Goal: Transaction & Acquisition: Purchase product/service

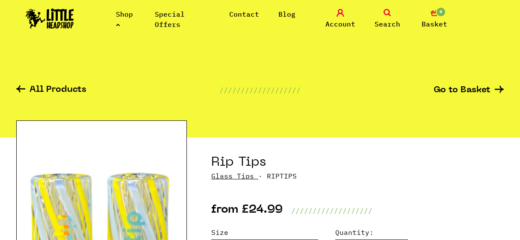
scroll to position [79, 0]
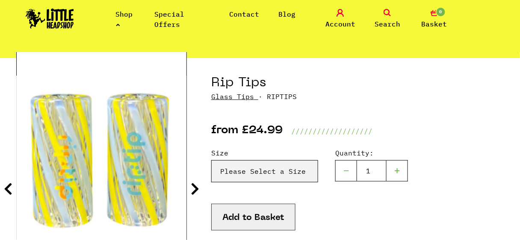
click at [236, 98] on link "Glass Tips" at bounding box center [232, 96] width 43 height 9
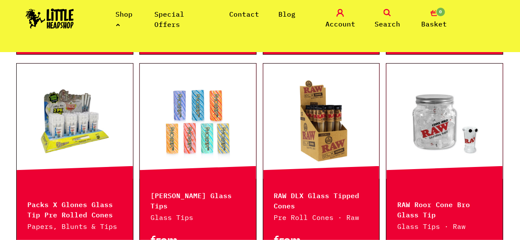
scroll to position [638, 0]
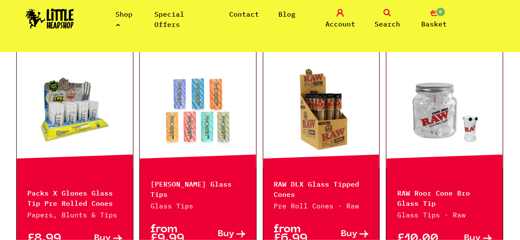
click at [335, 121] on link at bounding box center [321, 109] width 116 height 85
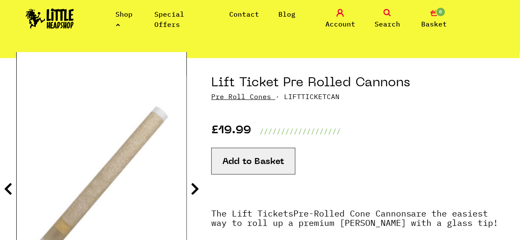
scroll to position [125, 0]
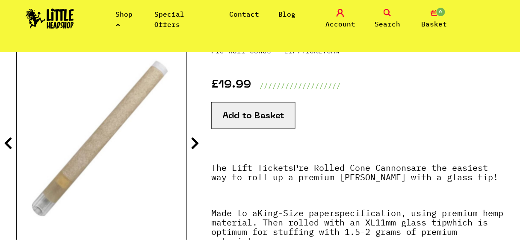
click at [279, 105] on button "Add to Basket" at bounding box center [253, 115] width 84 height 27
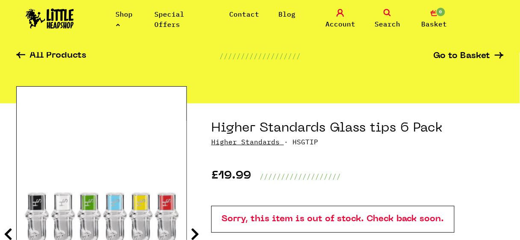
scroll to position [91, 0]
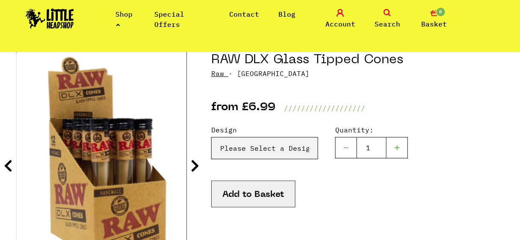
scroll to position [137, 0]
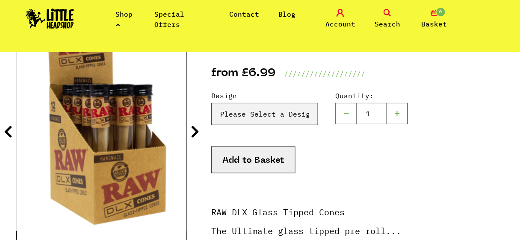
click at [189, 128] on section "RAW DLX Glass Tipped Cones Raw · RAWDLX from £6.99 /////////////////// Design" at bounding box center [259, 228] width 487 height 455
click at [194, 127] on icon at bounding box center [195, 132] width 9 height 14
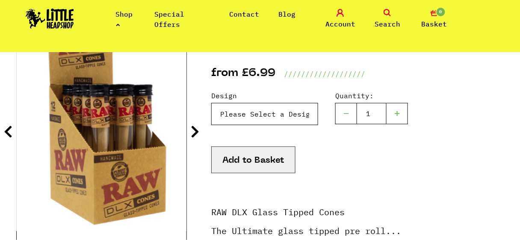
click at [281, 107] on select "Please Select a Design Cone - £6.99 Cannon - £6.99" at bounding box center [264, 114] width 107 height 22
click at [211, 103] on select "Please Select a Design Cone - £6.99 Cannon - £6.99" at bounding box center [264, 114] width 107 height 22
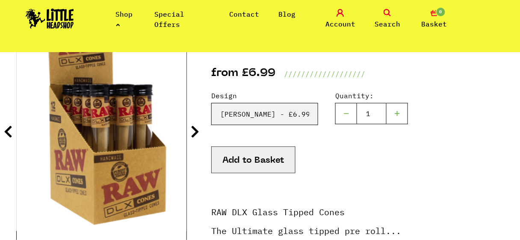
click at [197, 136] on icon at bounding box center [195, 132] width 9 height 14
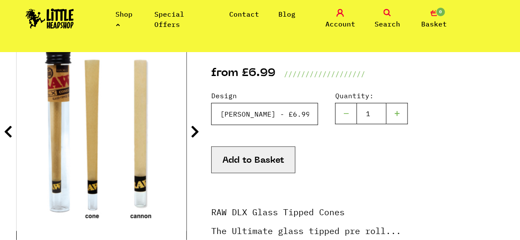
click at [246, 111] on select "Please Select a Design Cone - £6.99 Cannon - £6.99" at bounding box center [264, 114] width 107 height 22
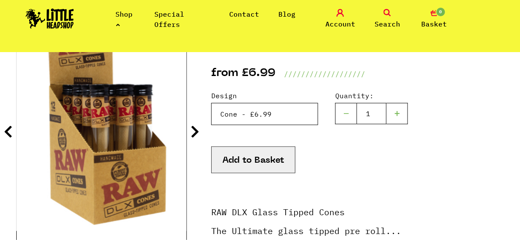
click at [211, 103] on select "Please Select a Design Cone - £6.99 Cannon - £6.99" at bounding box center [264, 114] width 107 height 22
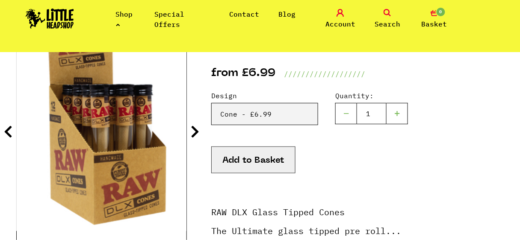
click at [194, 130] on icon at bounding box center [195, 132] width 9 height 14
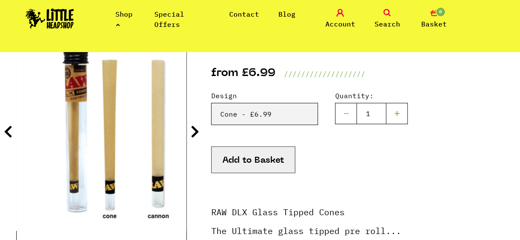
drag, startPoint x: 167, startPoint y: 133, endPoint x: 176, endPoint y: 132, distance: 9.0
click at [177, 132] on img at bounding box center [119, 124] width 170 height 213
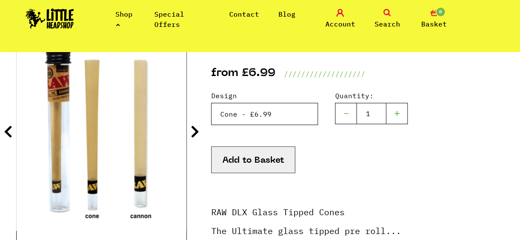
click at [232, 116] on select "Please Select a Design Cone - £6.99 Cannon - £6.99" at bounding box center [264, 114] width 107 height 22
select select "1314"
click at [211, 103] on select "Please Select a Design Cone - £6.99 Cannon - £6.99" at bounding box center [264, 114] width 107 height 22
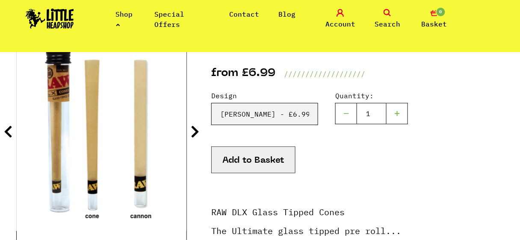
click at [260, 158] on button "Add to Basket" at bounding box center [253, 160] width 84 height 27
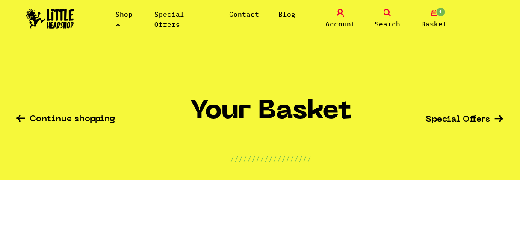
click at [123, 19] on li "Shop" at bounding box center [126, 19] width 20 height 21
click at [389, 18] on link "Search" at bounding box center [387, 19] width 43 height 20
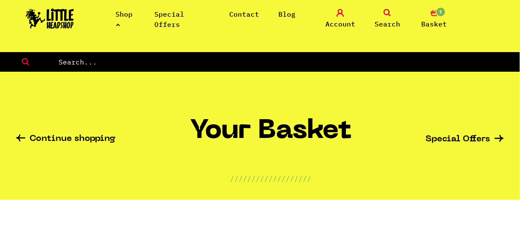
click at [358, 59] on input "text" at bounding box center [289, 61] width 462 height 11
type input "ti["
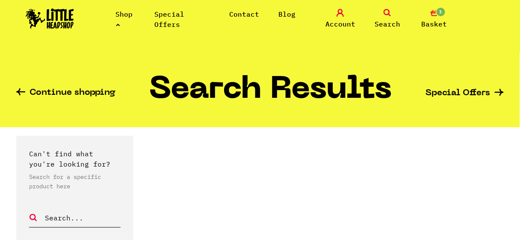
click at [85, 90] on link "Continue shopping" at bounding box center [65, 93] width 99 height 10
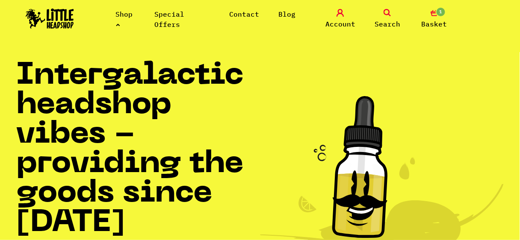
click at [58, 17] on img at bounding box center [50, 19] width 48 height 20
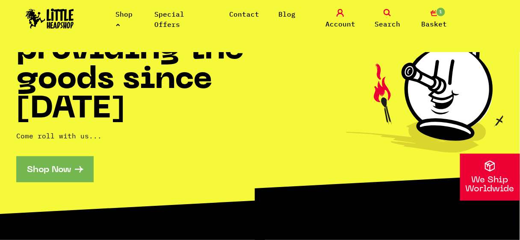
scroll to position [68, 0]
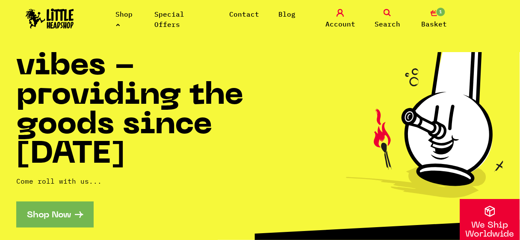
click at [126, 17] on link "Shop" at bounding box center [124, 19] width 17 height 19
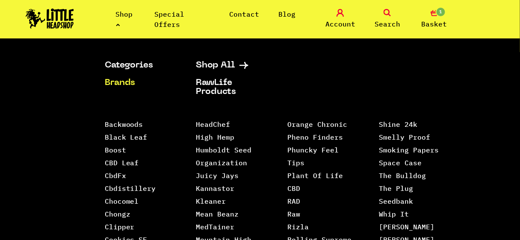
scroll to position [34, 0]
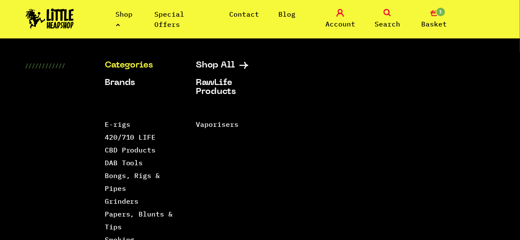
click at [171, 18] on link "Special Offers" at bounding box center [170, 19] width 30 height 19
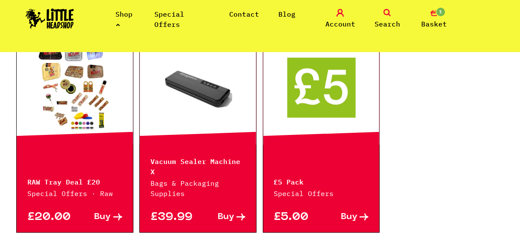
scroll to position [737, 0]
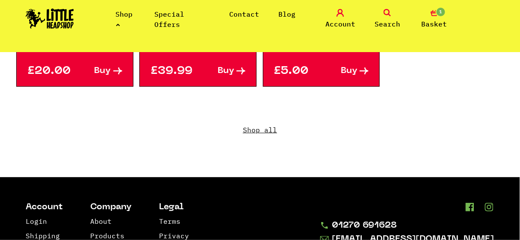
click at [268, 121] on link "Shop all" at bounding box center [259, 136] width 487 height 82
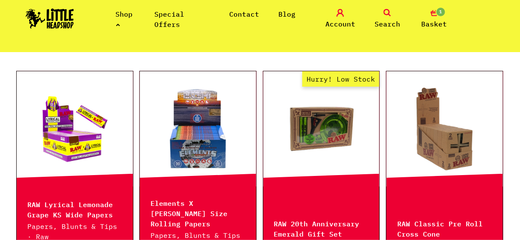
scroll to position [250, 0]
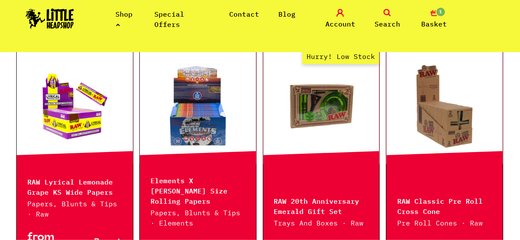
click at [352, 103] on link "Hurry! Low Stock" at bounding box center [321, 106] width 116 height 85
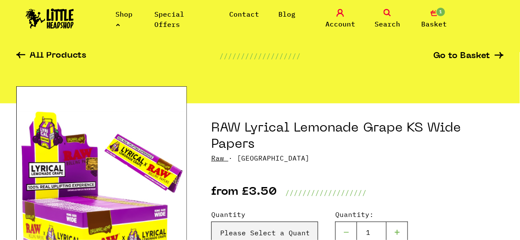
scroll to position [91, 0]
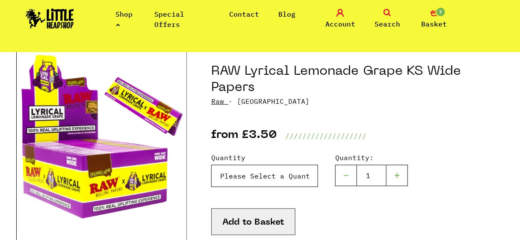
click at [253, 173] on select "Please Select a Quantity X 1 Pack - £3.50 X 10 Packs - £29.95" at bounding box center [264, 176] width 107 height 22
select select "2044"
click at [211, 165] on select "Please Select a Quantity X 1 Pack - £3.50 X 10 Packs - £29.95" at bounding box center [264, 176] width 107 height 22
click at [287, 154] on label "Quantity" at bounding box center [264, 158] width 107 height 10
click at [287, 165] on select "Please Select a Quantity X 1 Pack - £3.50 X 10 Packs - £29.95" at bounding box center [264, 176] width 107 height 22
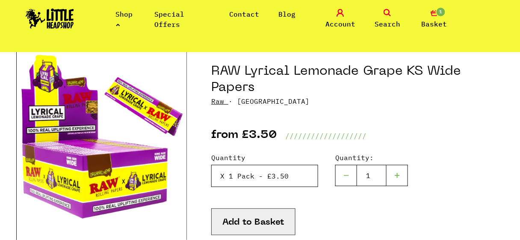
scroll to position [125, 0]
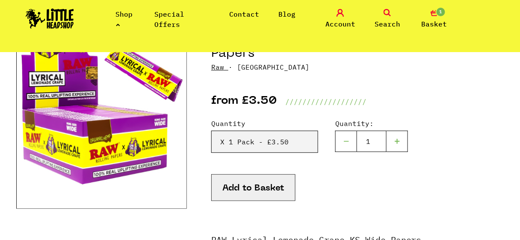
click at [266, 186] on button "Add to Basket" at bounding box center [253, 187] width 84 height 27
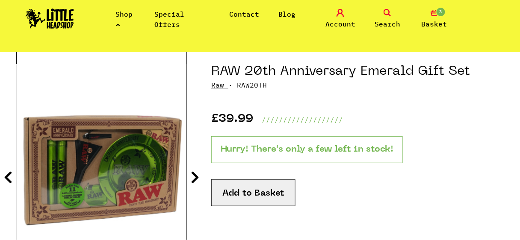
scroll to position [103, 0]
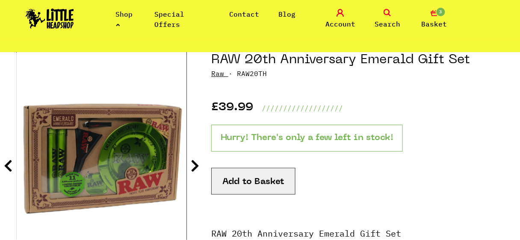
click at [165, 10] on link "Special Offers" at bounding box center [170, 19] width 30 height 19
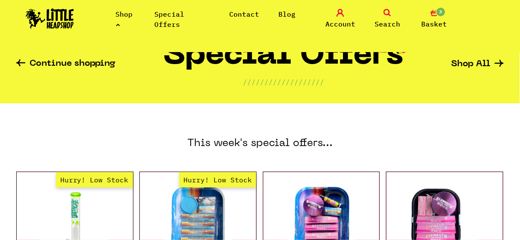
scroll to position [79, 0]
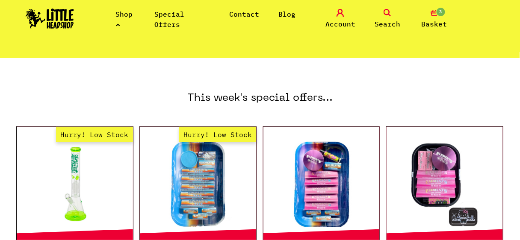
click at [120, 26] on li "Shop" at bounding box center [126, 19] width 20 height 21
click at [129, 18] on link "Shop" at bounding box center [124, 19] width 17 height 19
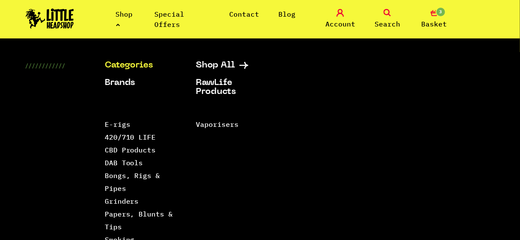
scroll to position [205, 0]
click at [115, 228] on link "Papers, Blunts & Tips" at bounding box center [139, 220] width 68 height 21
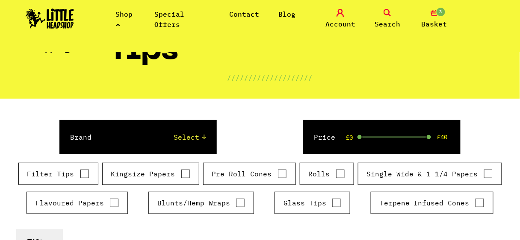
scroll to position [103, 0]
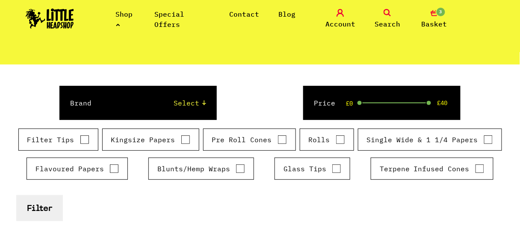
click at [267, 140] on label "Pre Roll Cones" at bounding box center [249, 140] width 75 height 10
click at [277, 140] on input "Pre Roll Cones" at bounding box center [281, 139] width 9 height 9
click at [270, 138] on label "Pre Roll Cones" at bounding box center [249, 140] width 75 height 10
click at [277, 138] on input "Pre Roll Cones" at bounding box center [281, 139] width 9 height 9
checkbox input "false"
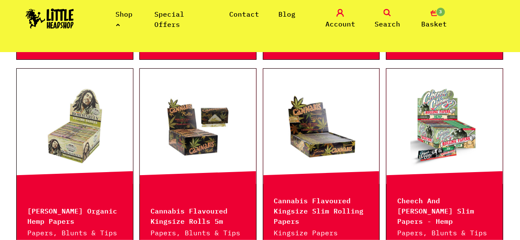
scroll to position [780, 0]
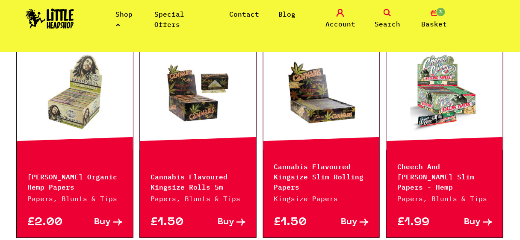
click at [67, 96] on link at bounding box center [75, 92] width 116 height 85
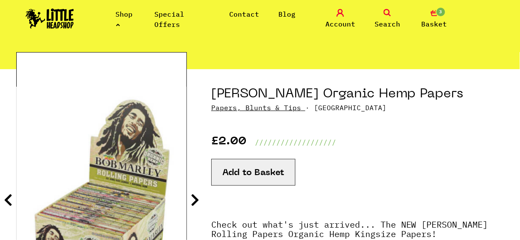
scroll to position [68, 0]
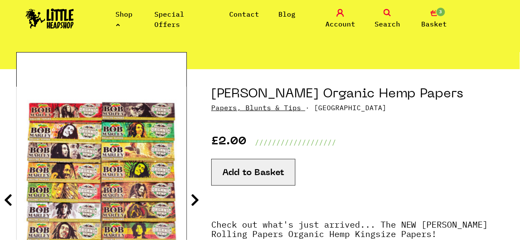
click at [246, 170] on button "Add to Basket" at bounding box center [253, 172] width 84 height 27
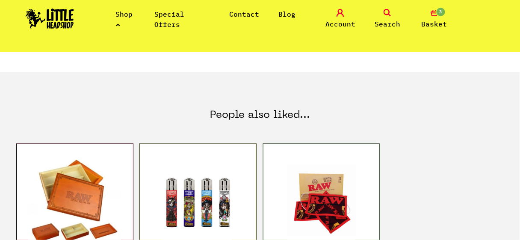
scroll to position [387, 0]
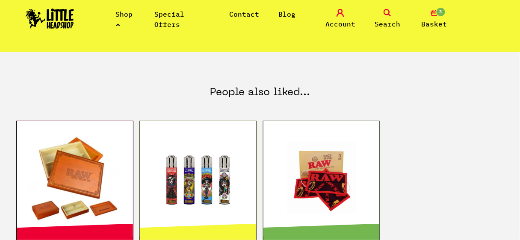
click at [107, 179] on link at bounding box center [75, 178] width 116 height 85
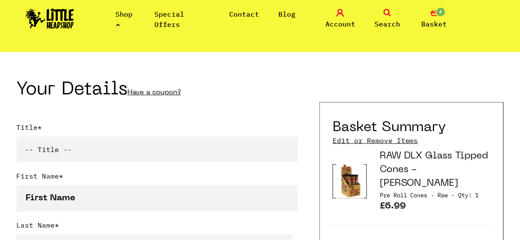
scroll to position [159, 0]
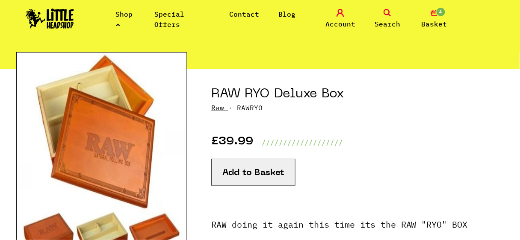
scroll to position [34, 0]
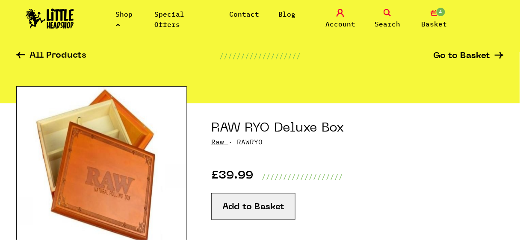
click at [257, 202] on button "Add to Basket" at bounding box center [253, 206] width 84 height 27
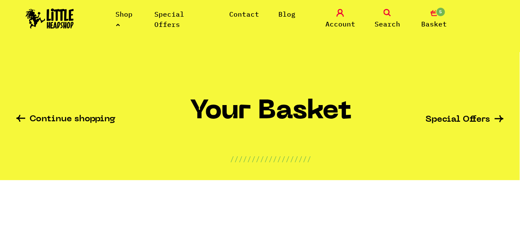
click at [32, 118] on link "Continue shopping" at bounding box center [65, 120] width 99 height 10
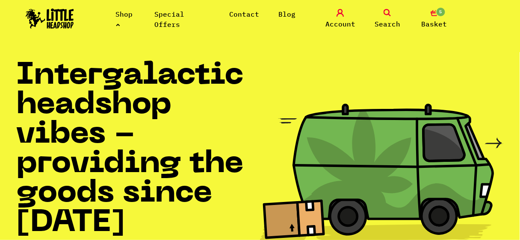
click at [433, 12] on icon "5" at bounding box center [434, 13] width 8 height 8
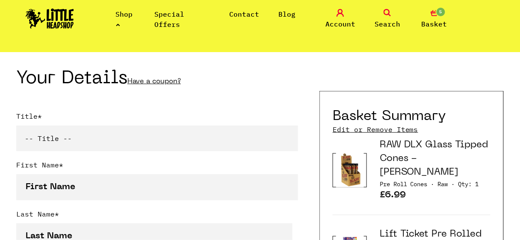
scroll to position [228, 0]
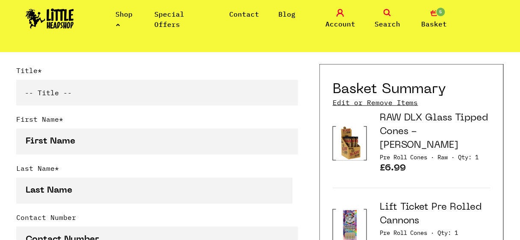
click at [113, 93] on select "-- Title -- Mr Mrs Ms Miss Dr Prof" at bounding box center [157, 93] width 282 height 26
click at [336, 16] on link "Account" at bounding box center [340, 19] width 43 height 20
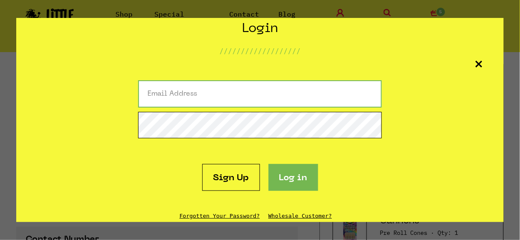
click at [199, 88] on input "Email Address" at bounding box center [260, 93] width 244 height 27
type input "[PERSON_NAME][EMAIL_ADDRESS][DOMAIN_NAME]"
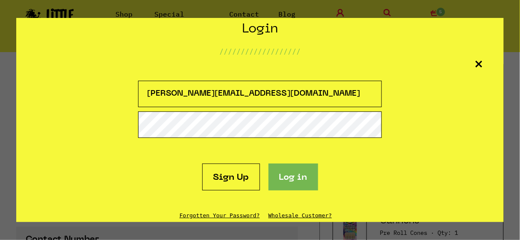
click at [35, 85] on div "Login /////////////////// steven_chad@hotmail.co.uk Sign Up Log in Forgotten Yo…" at bounding box center [259, 120] width 487 height 204
click at [477, 65] on icon at bounding box center [478, 64] width 7 height 7
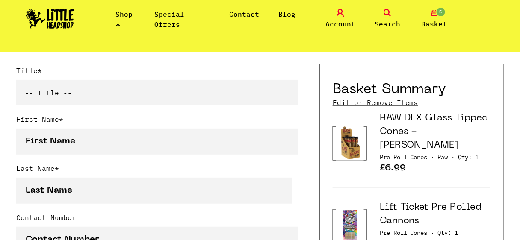
click at [124, 18] on link "Shop" at bounding box center [124, 19] width 17 height 19
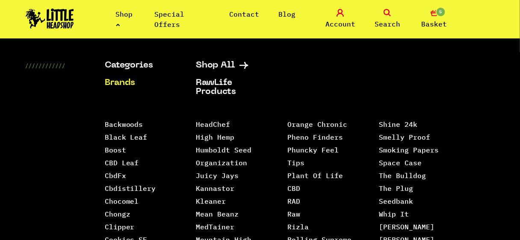
click at [114, 81] on link "Brands" at bounding box center [140, 83] width 70 height 9
click at [116, 125] on link "Backwoods" at bounding box center [124, 124] width 38 height 9
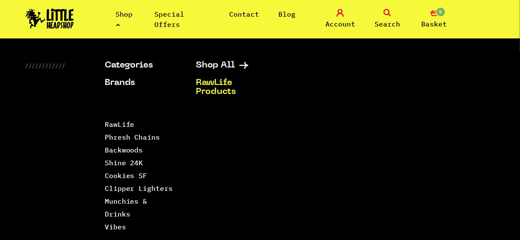
click at [125, 17] on link "Shop" at bounding box center [124, 19] width 17 height 19
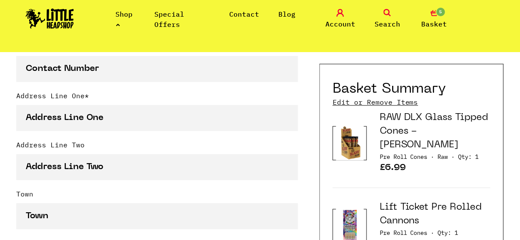
click at [163, 27] on link "Special Offers" at bounding box center [170, 19] width 30 height 19
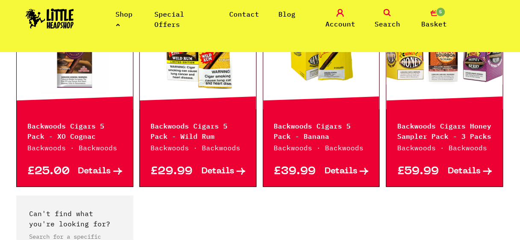
scroll to position [924, 0]
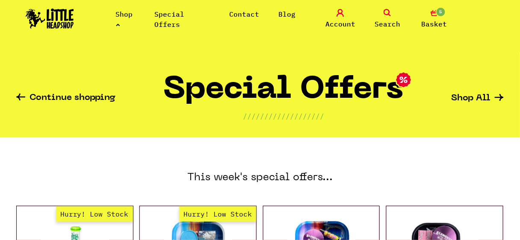
click at [126, 10] on link "Shop" at bounding box center [124, 19] width 17 height 19
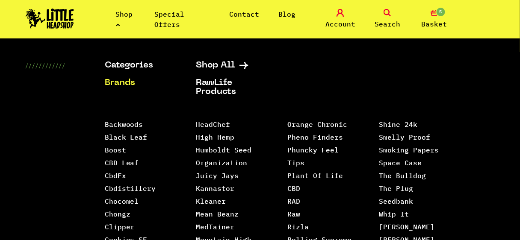
scroll to position [34, 0]
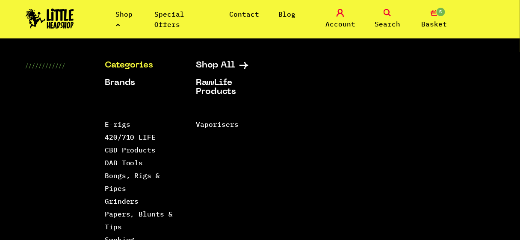
click at [116, 23] on icon at bounding box center [118, 24] width 4 height 3
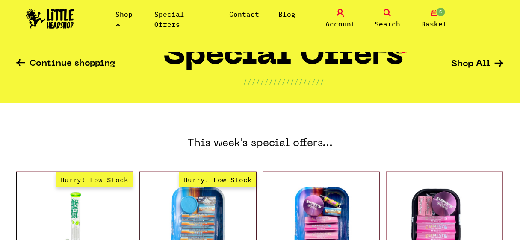
click at [120, 29] on li "Shop" at bounding box center [126, 19] width 20 height 21
click at [130, 17] on link "Shop" at bounding box center [124, 19] width 17 height 19
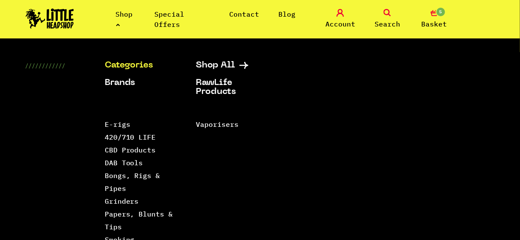
scroll to position [159, 0]
click at [110, 216] on link "Papers, Blunts & Tips" at bounding box center [139, 220] width 68 height 21
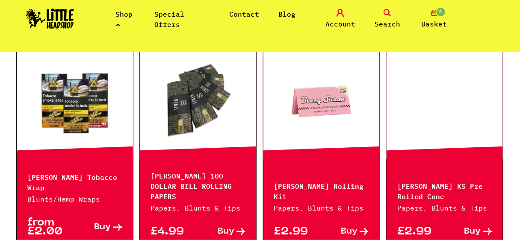
scroll to position [557, 0]
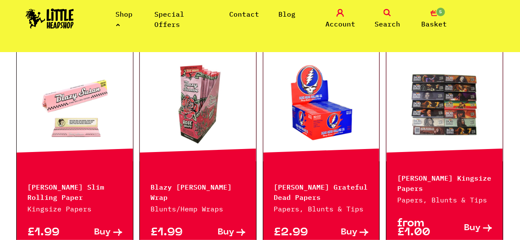
click at [420, 104] on link at bounding box center [444, 103] width 116 height 85
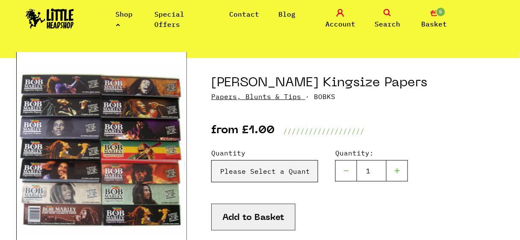
scroll to position [103, 0]
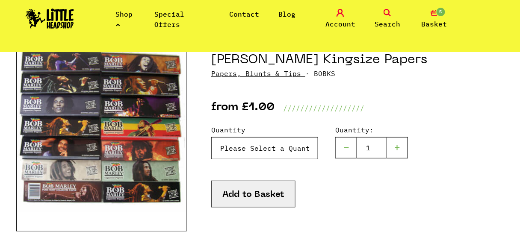
click at [286, 151] on select "Please Select a Quantity X 1 - £1.00 x 6 - £5.00" at bounding box center [264, 148] width 107 height 22
click at [285, 148] on select "Please Select a Quantity X 1 - £1.00 x 6 - £5.00" at bounding box center [264, 148] width 107 height 22
click at [286, 149] on select "Please Select a Quantity X 1 - £1.00 x 6 - £5.00" at bounding box center [264, 148] width 107 height 22
select select "109"
click at [211, 137] on select "Please Select a Quantity X 1 - £1.00 x 6 - £5.00" at bounding box center [264, 148] width 107 height 22
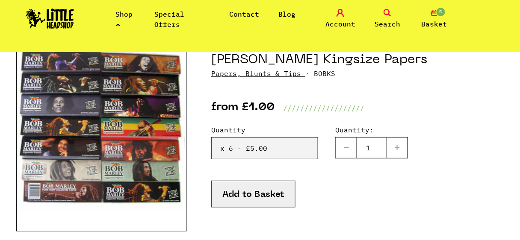
click at [250, 200] on button "Add to Basket" at bounding box center [253, 194] width 84 height 27
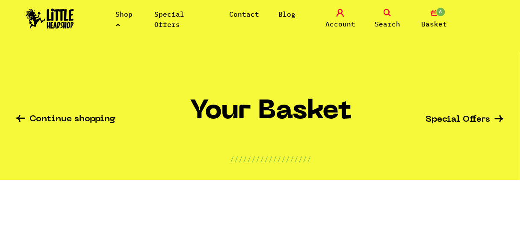
type input "[PERSON_NAME][EMAIL_ADDRESS][DOMAIN_NAME]"
click at [128, 16] on link "Shop" at bounding box center [124, 19] width 17 height 19
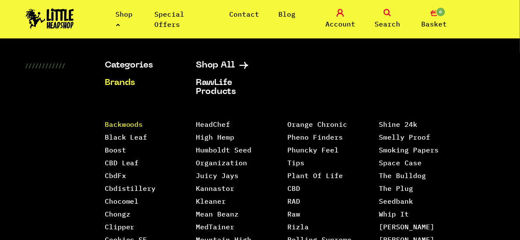
click at [132, 120] on link "Backwoods" at bounding box center [124, 124] width 38 height 9
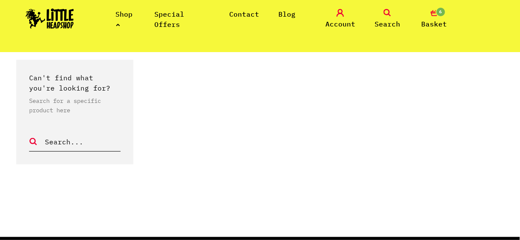
scroll to position [1128, 0]
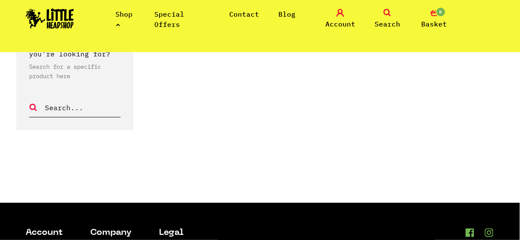
click at [172, 26] on link "Special Offers" at bounding box center [170, 19] width 30 height 19
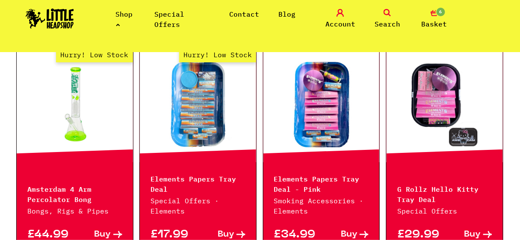
scroll to position [370, 0]
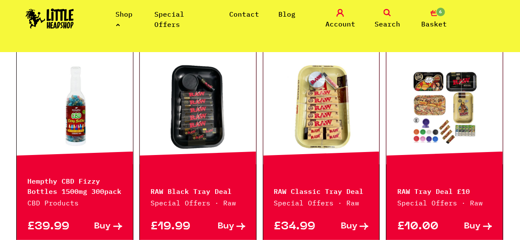
click at [387, 71] on link at bounding box center [444, 106] width 116 height 85
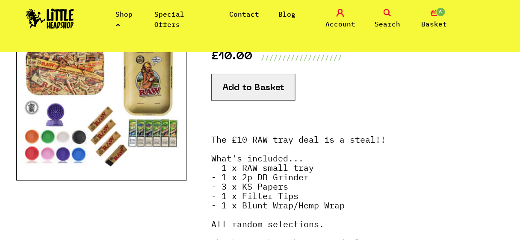
scroll to position [142, 0]
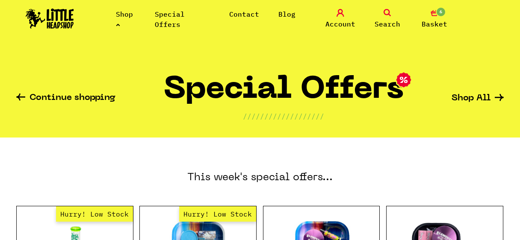
scroll to position [370, 0]
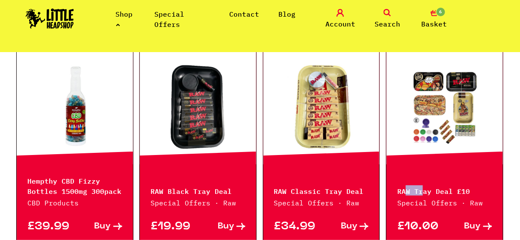
drag, startPoint x: 406, startPoint y: 169, endPoint x: 420, endPoint y: 173, distance: 14.1
click at [420, 173] on div "RAW Tray Deal £10 Special Offers · Raw £10.00 Buy" at bounding box center [444, 146] width 117 height 194
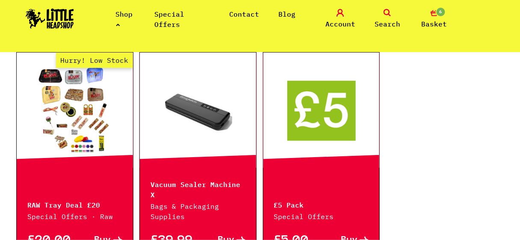
scroll to position [557, 0]
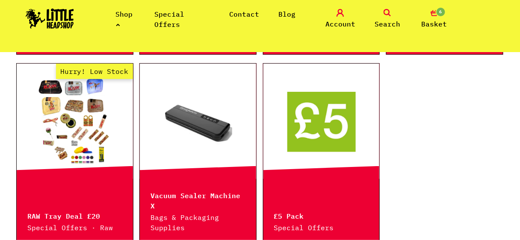
click at [111, 114] on link "Hurry! Low Stock" at bounding box center [75, 121] width 116 height 85
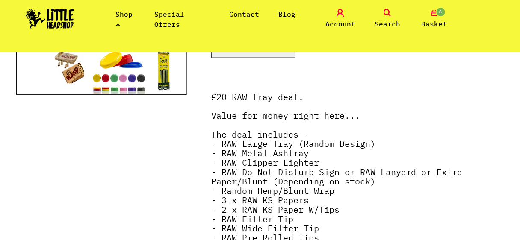
scroll to position [262, 0]
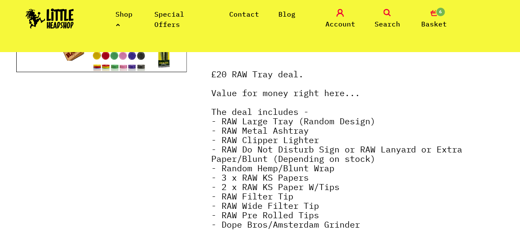
click at [148, 175] on div at bounding box center [101, 82] width 170 height 412
click at [144, 179] on div at bounding box center [101, 82] width 170 height 412
click at [162, 161] on div at bounding box center [101, 82] width 170 height 412
click at [229, 162] on strong "£20 RAW Tray deal. Value for money right here... The deal includes - - RAW Larg…" at bounding box center [336, 149] width 251 height 162
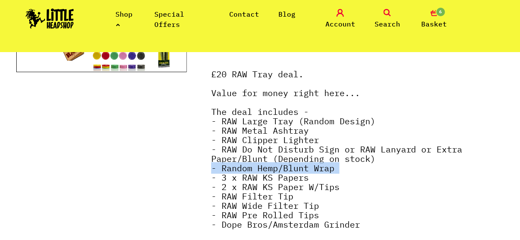
click at [229, 162] on strong "£20 RAW Tray deal. Value for money right here... The deal includes - - RAW Larg…" at bounding box center [336, 149] width 251 height 162
click at [229, 164] on strong "£20 RAW Tray deal. Value for money right here... The deal includes - - RAW Larg…" at bounding box center [336, 149] width 251 height 162
click at [231, 170] on strong "£20 RAW Tray deal. Value for money right here... The deal includes - - RAW Larg…" at bounding box center [336, 149] width 251 height 162
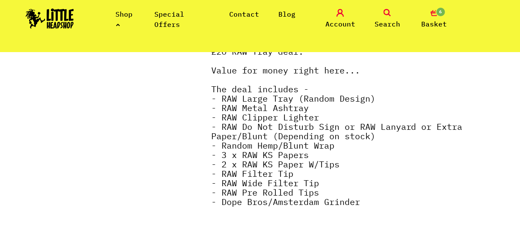
scroll to position [296, 0]
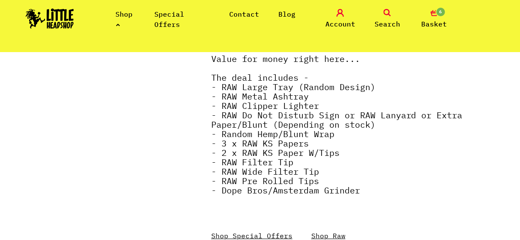
click at [127, 15] on link "Shop" at bounding box center [124, 19] width 17 height 19
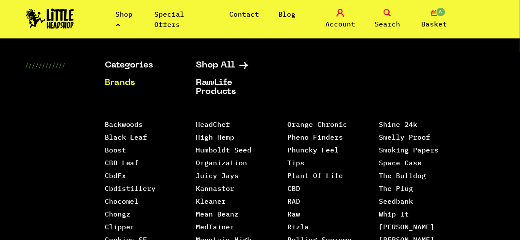
scroll to position [364, 0]
click at [135, 138] on link "Black Leaf" at bounding box center [126, 137] width 43 height 9
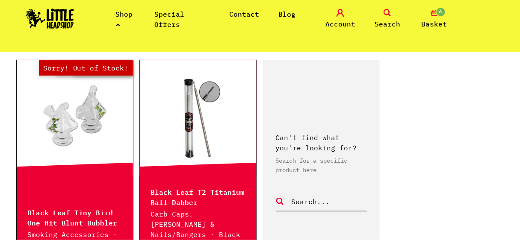
scroll to position [182, 0]
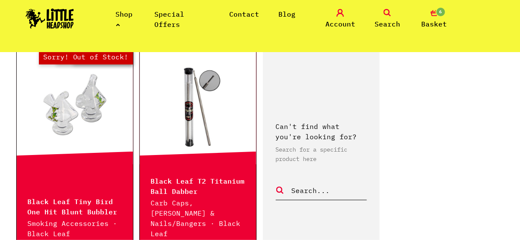
click at [188, 136] on link at bounding box center [198, 106] width 116 height 85
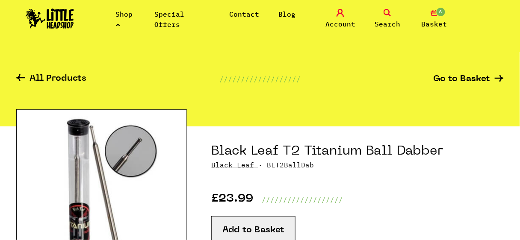
scroll to position [34, 0]
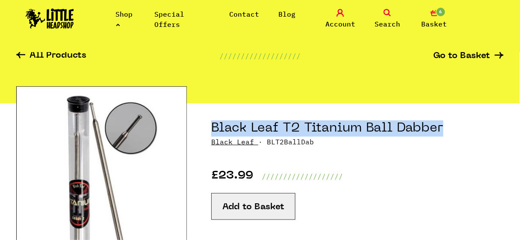
drag, startPoint x: 209, startPoint y: 130, endPoint x: 471, endPoint y: 115, distance: 261.9
copy h1 "Black Leaf T2 Titanium Ball Dabber"
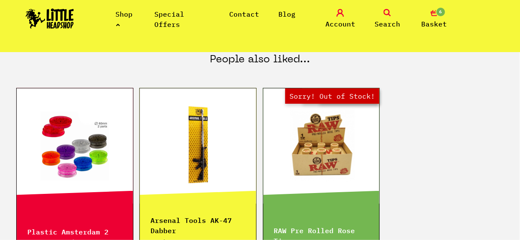
scroll to position [433, 0]
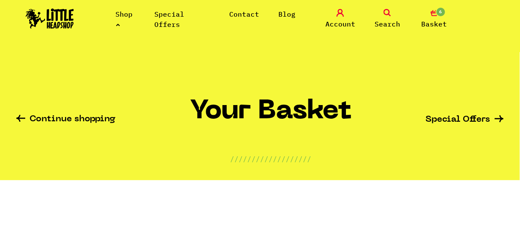
type input "[PERSON_NAME][EMAIL_ADDRESS][DOMAIN_NAME]"
click at [443, 19] on span "Basket" at bounding box center [434, 24] width 26 height 10
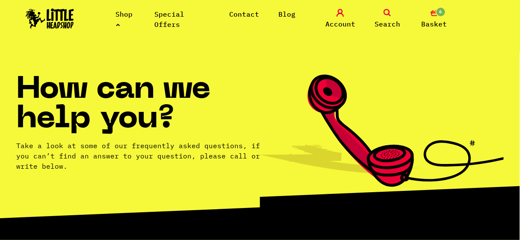
click at [167, 15] on link "Special Offers" at bounding box center [170, 19] width 30 height 19
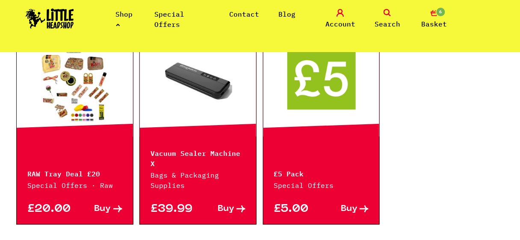
scroll to position [584, 0]
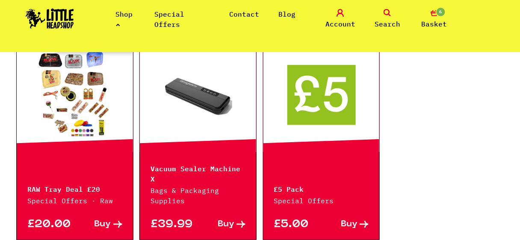
click at [99, 99] on link "Hurry! Low Stock" at bounding box center [75, 94] width 116 height 85
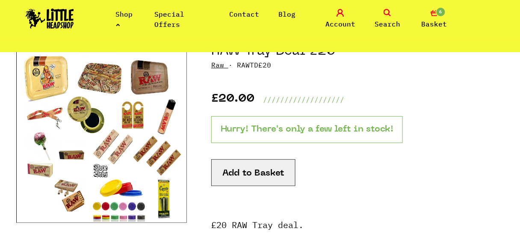
scroll to position [321, 0]
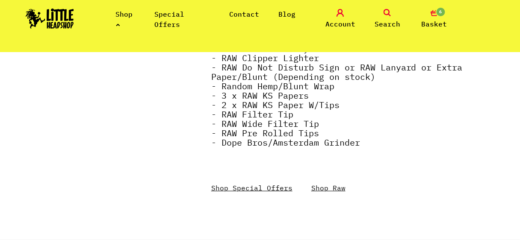
scroll to position [0, 0]
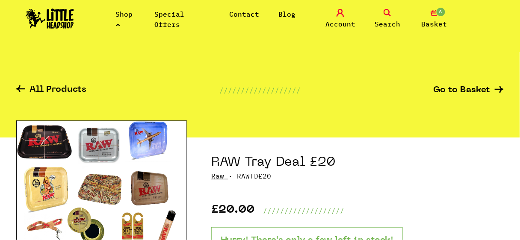
click at [122, 18] on link "Shop" at bounding box center [124, 19] width 17 height 19
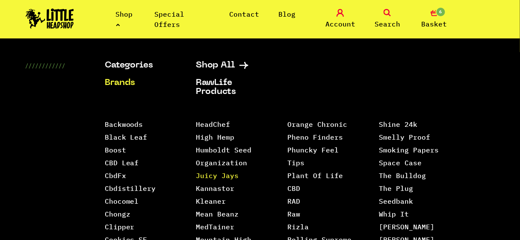
scroll to position [103, 0]
click at [292, 223] on link "Rizla" at bounding box center [298, 227] width 21 height 9
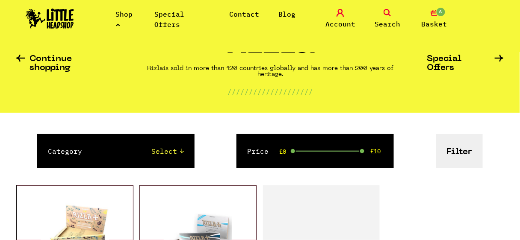
scroll to position [91, 0]
